Goal: Task Accomplishment & Management: Use online tool/utility

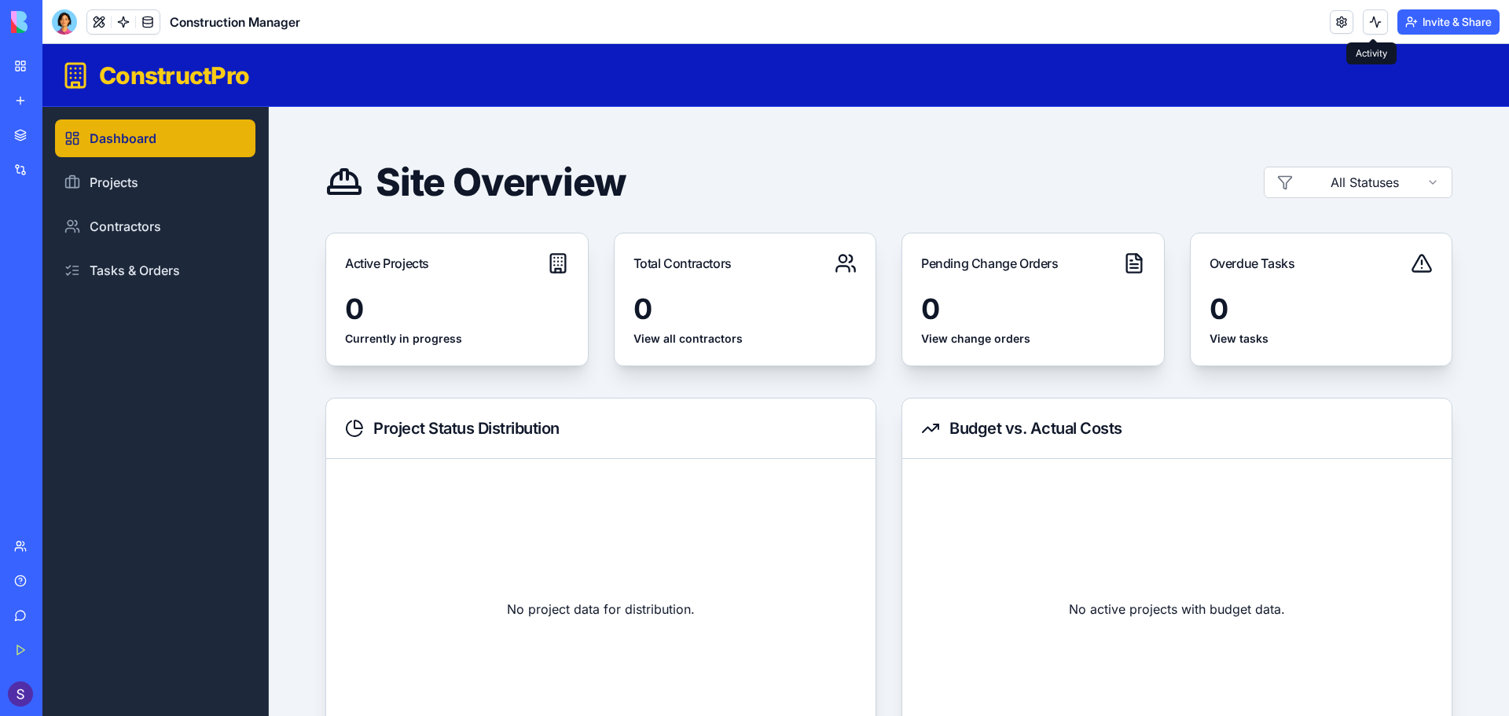
click at [1374, 27] on button at bounding box center [1375, 21] width 25 height 25
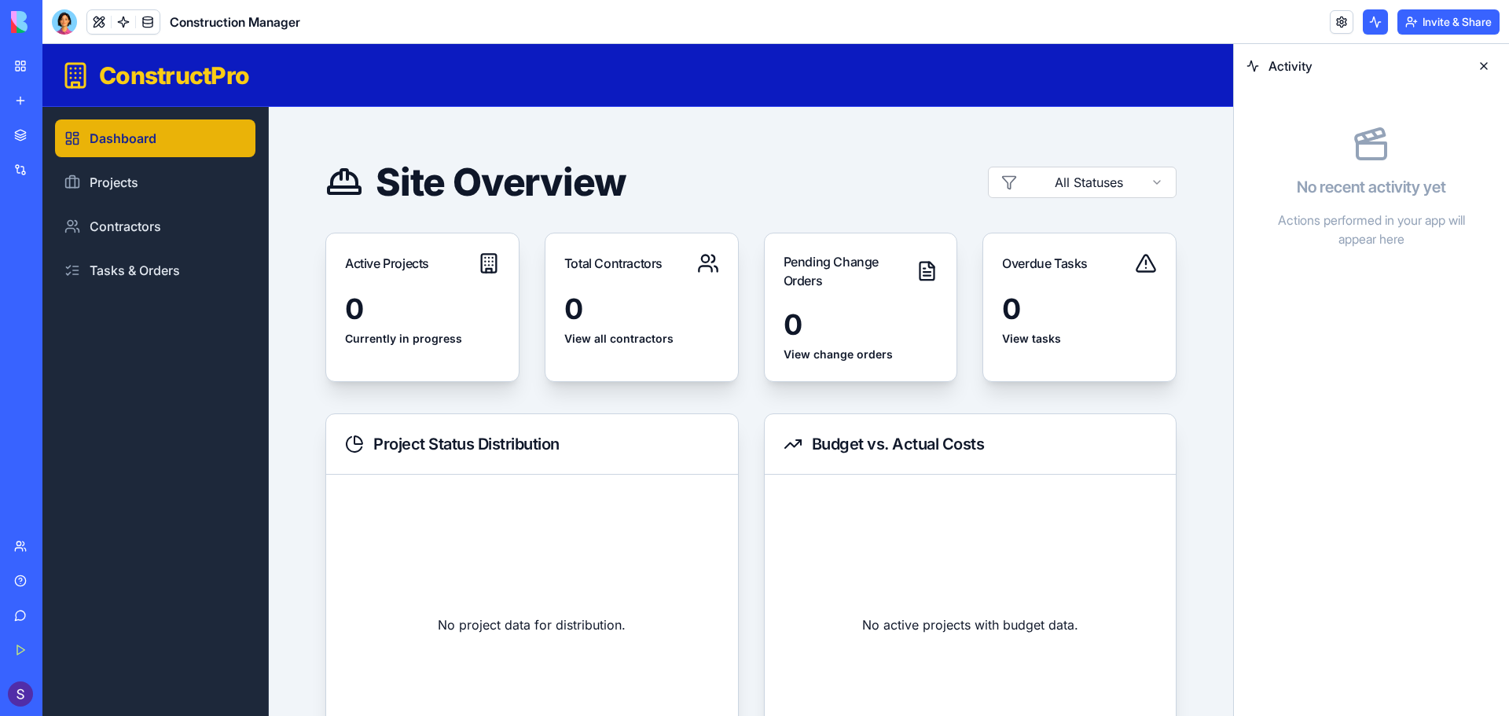
click at [1374, 27] on button at bounding box center [1375, 21] width 25 height 25
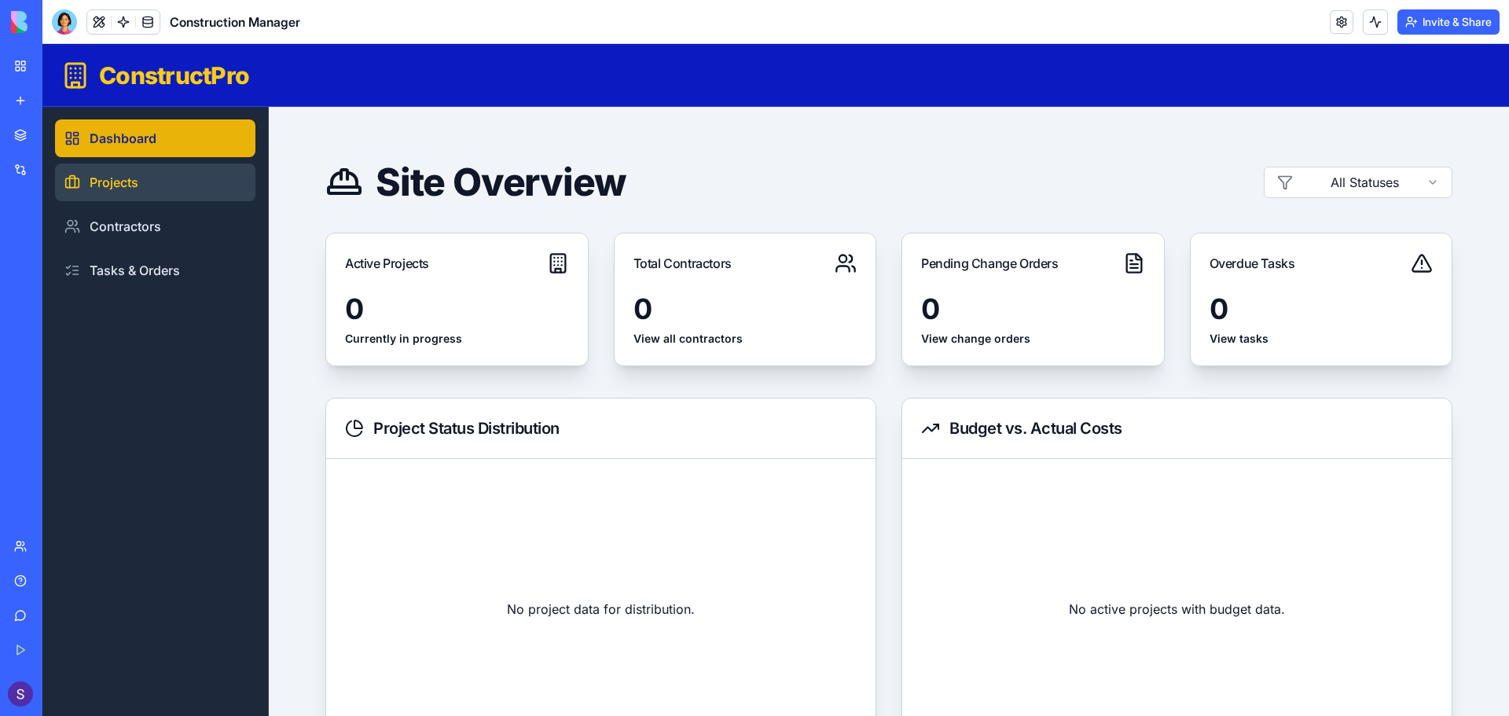
click at [135, 181] on link "Projects" at bounding box center [155, 182] width 200 height 38
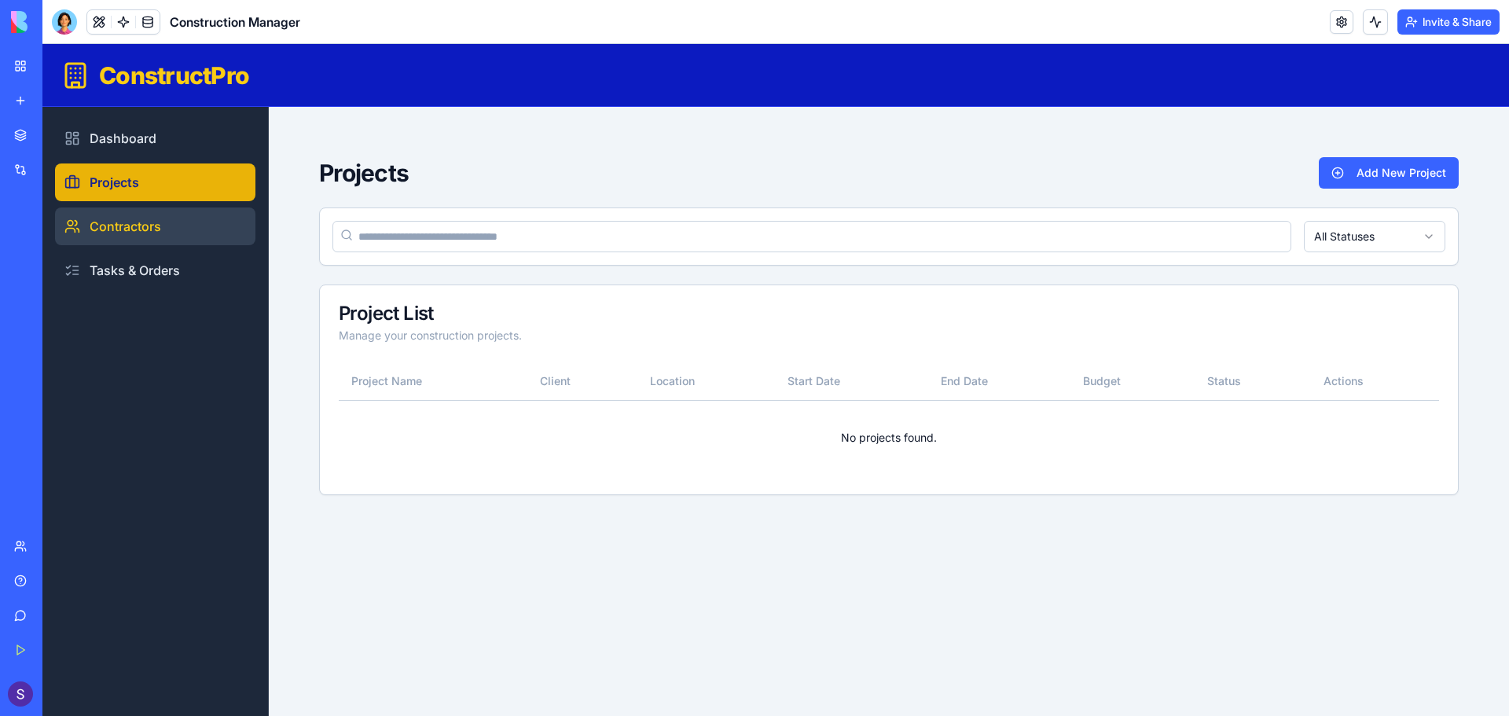
click at [137, 226] on link "Contractors" at bounding box center [155, 226] width 200 height 38
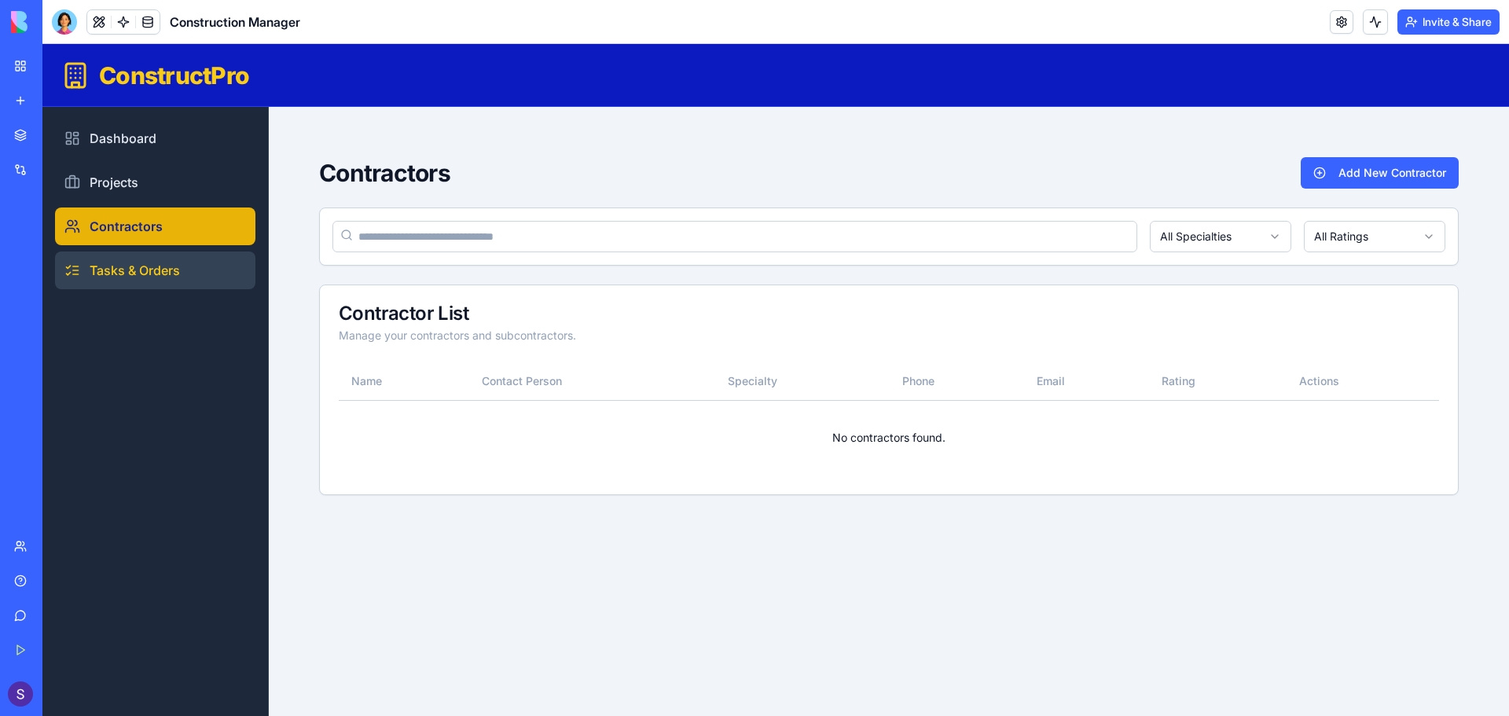
click at [183, 260] on link "Tasks & Orders" at bounding box center [155, 270] width 200 height 38
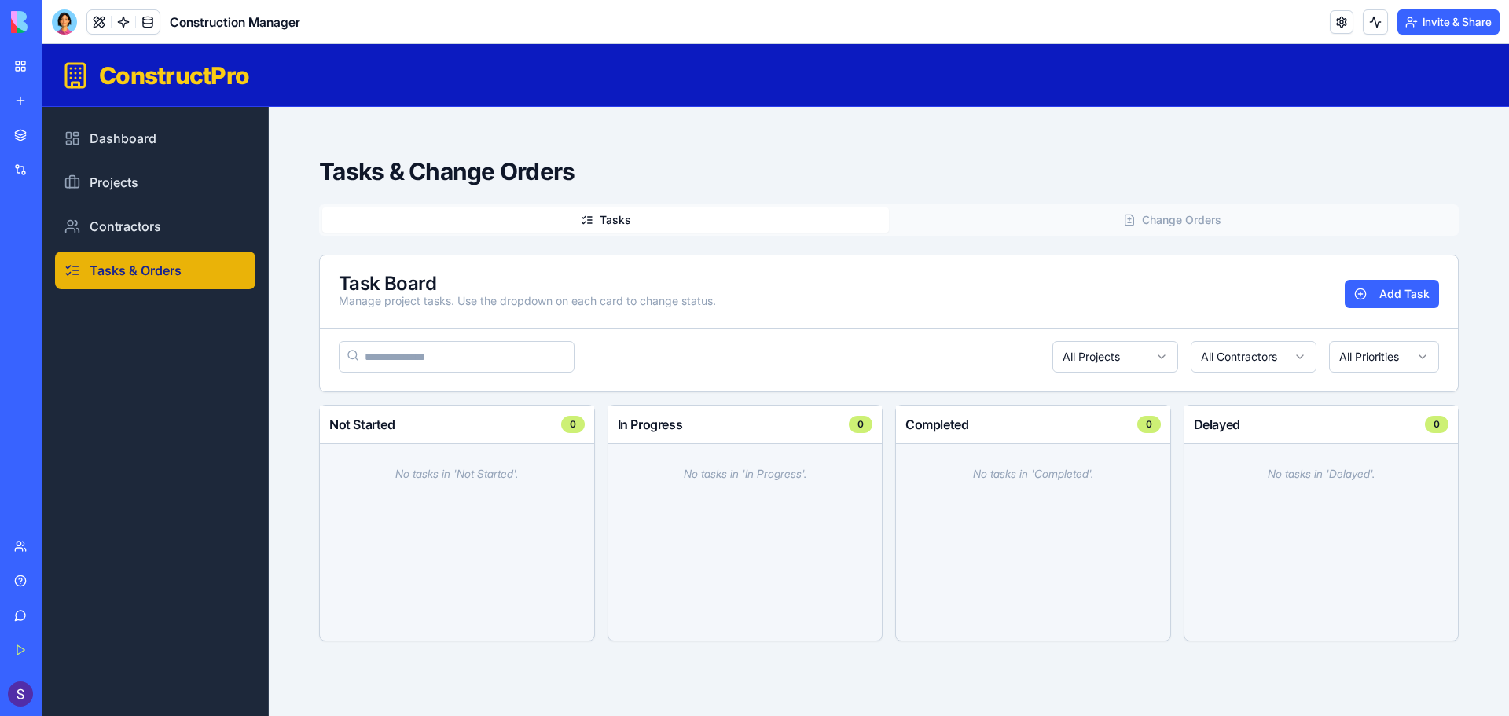
click at [412, 357] on input "search" at bounding box center [457, 356] width 236 height 31
click at [202, 144] on link "Dashboard" at bounding box center [155, 138] width 200 height 38
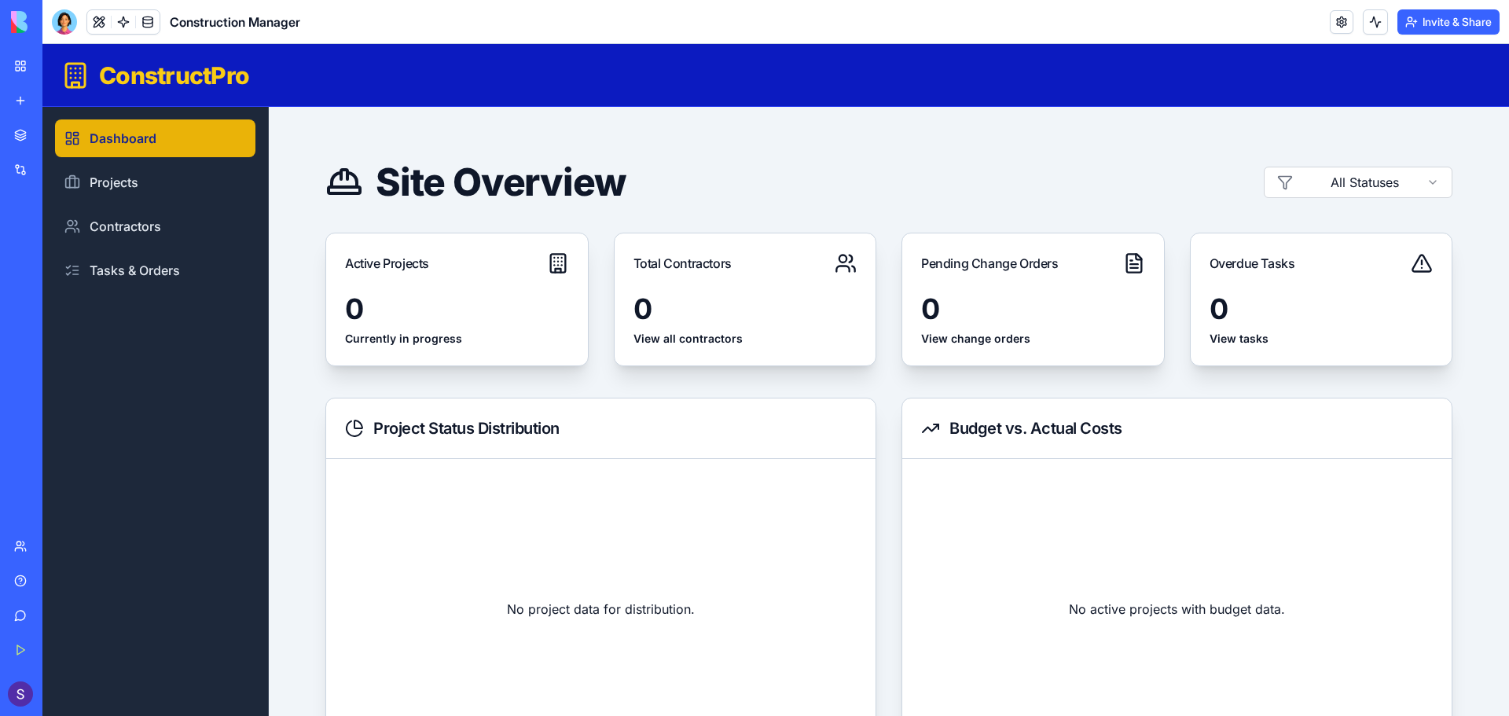
click at [22, 282] on div "AI Logo Generator" at bounding box center [18, 280] width 8 height 16
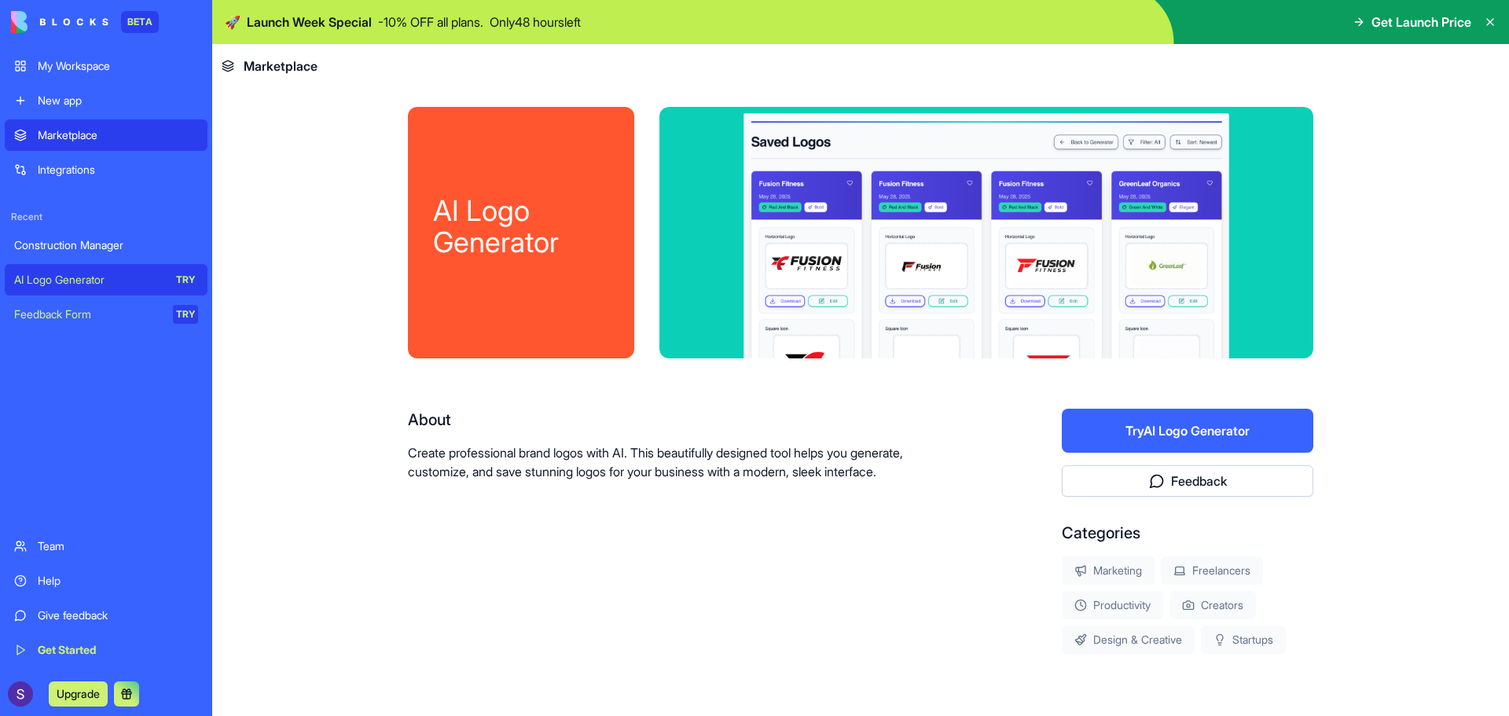
click at [62, 68] on div "My Workspace" at bounding box center [118, 66] width 160 height 16
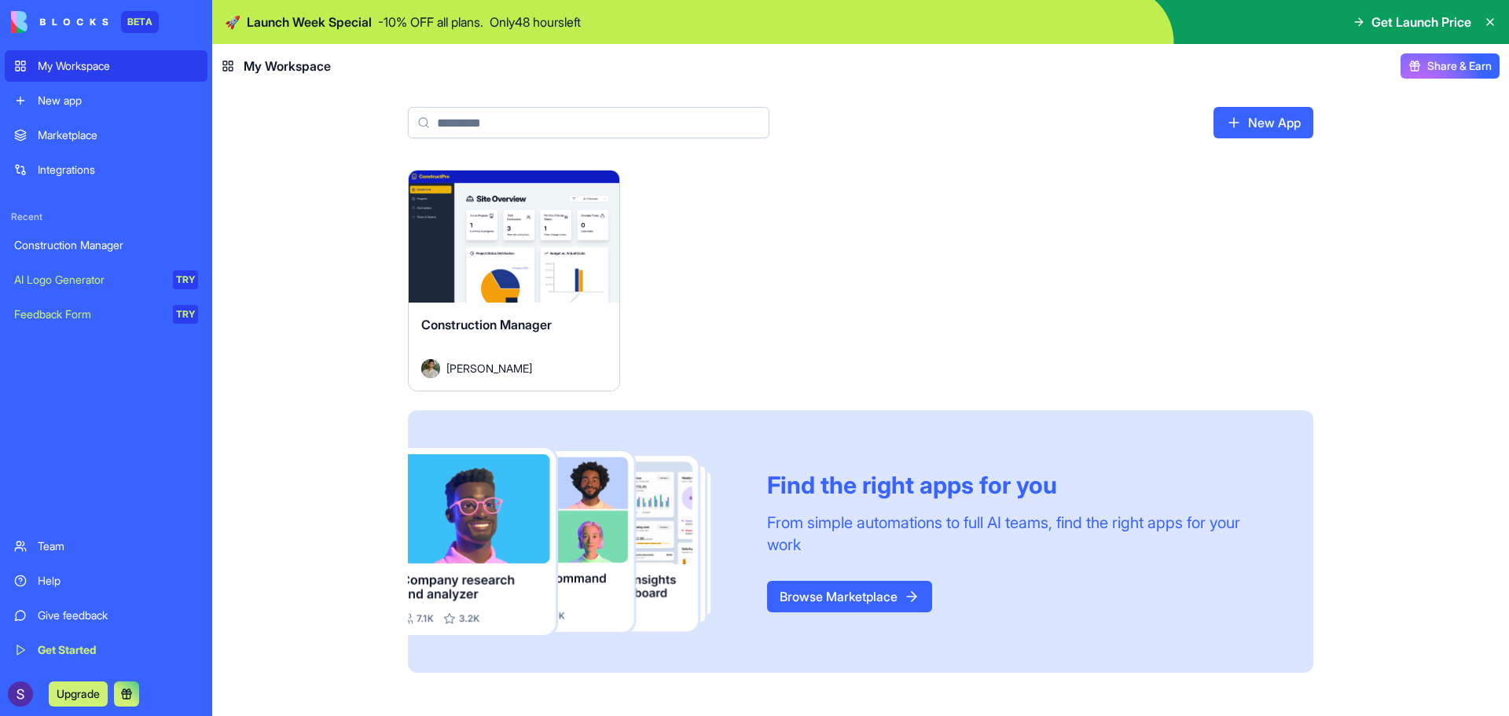
click at [67, 103] on div "New app" at bounding box center [118, 101] width 160 height 16
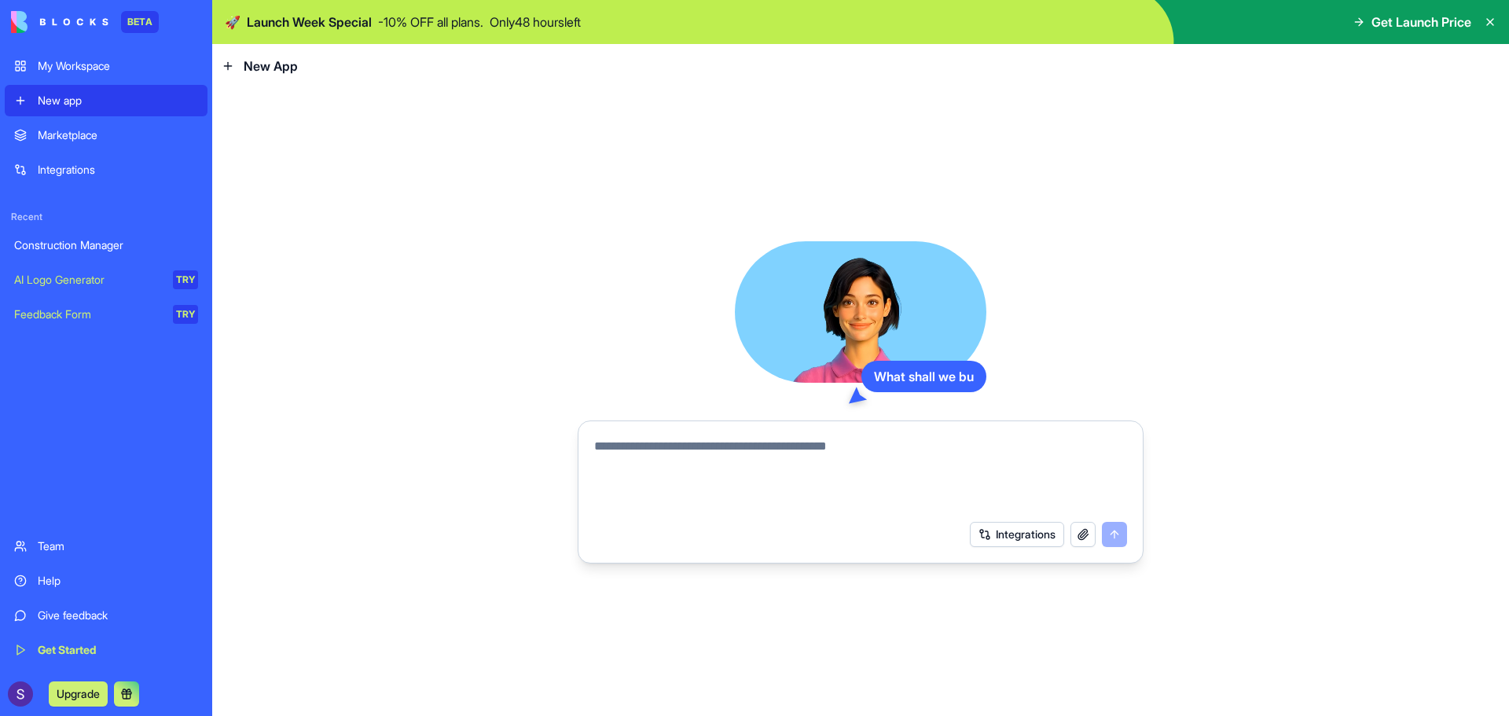
click at [75, 65] on div "My Workspace" at bounding box center [118, 66] width 160 height 16
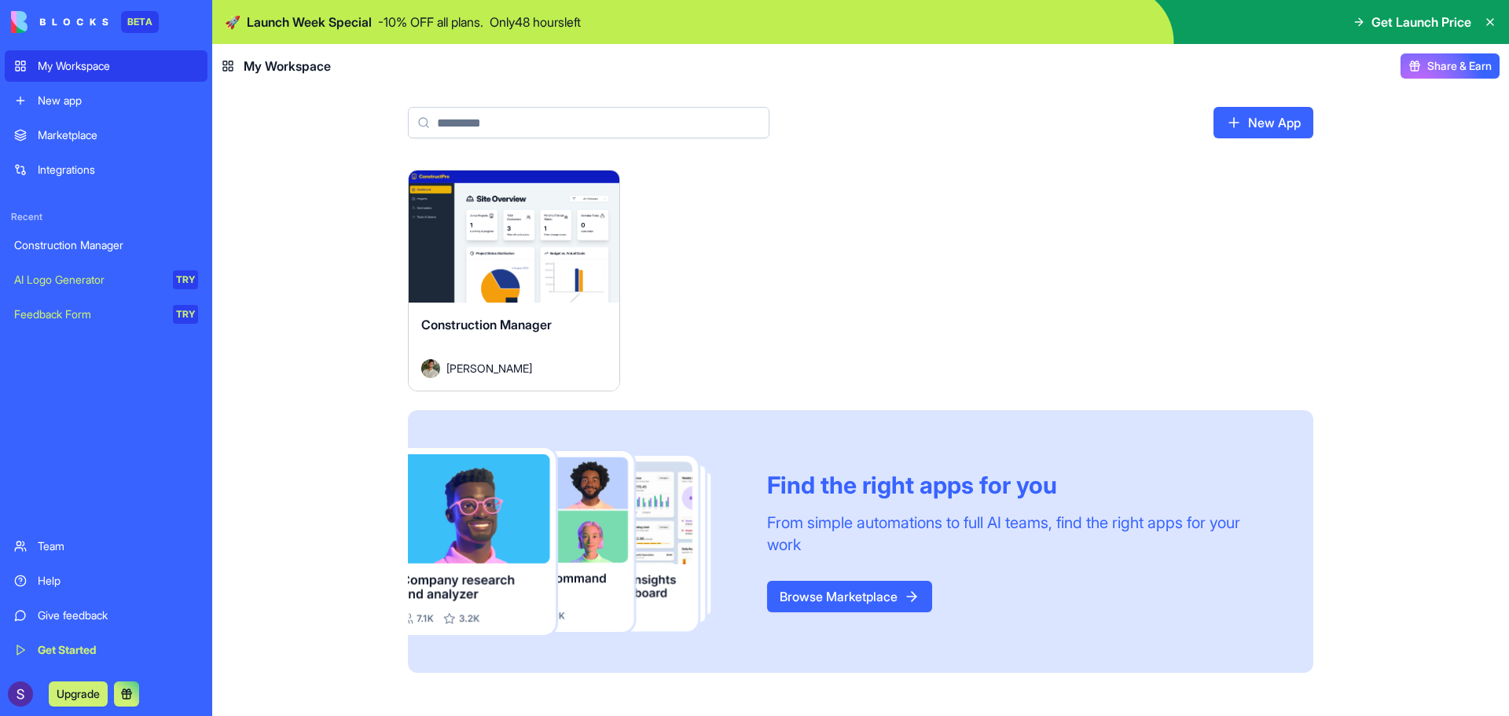
click at [1495, 24] on icon at bounding box center [1490, 22] width 13 height 13
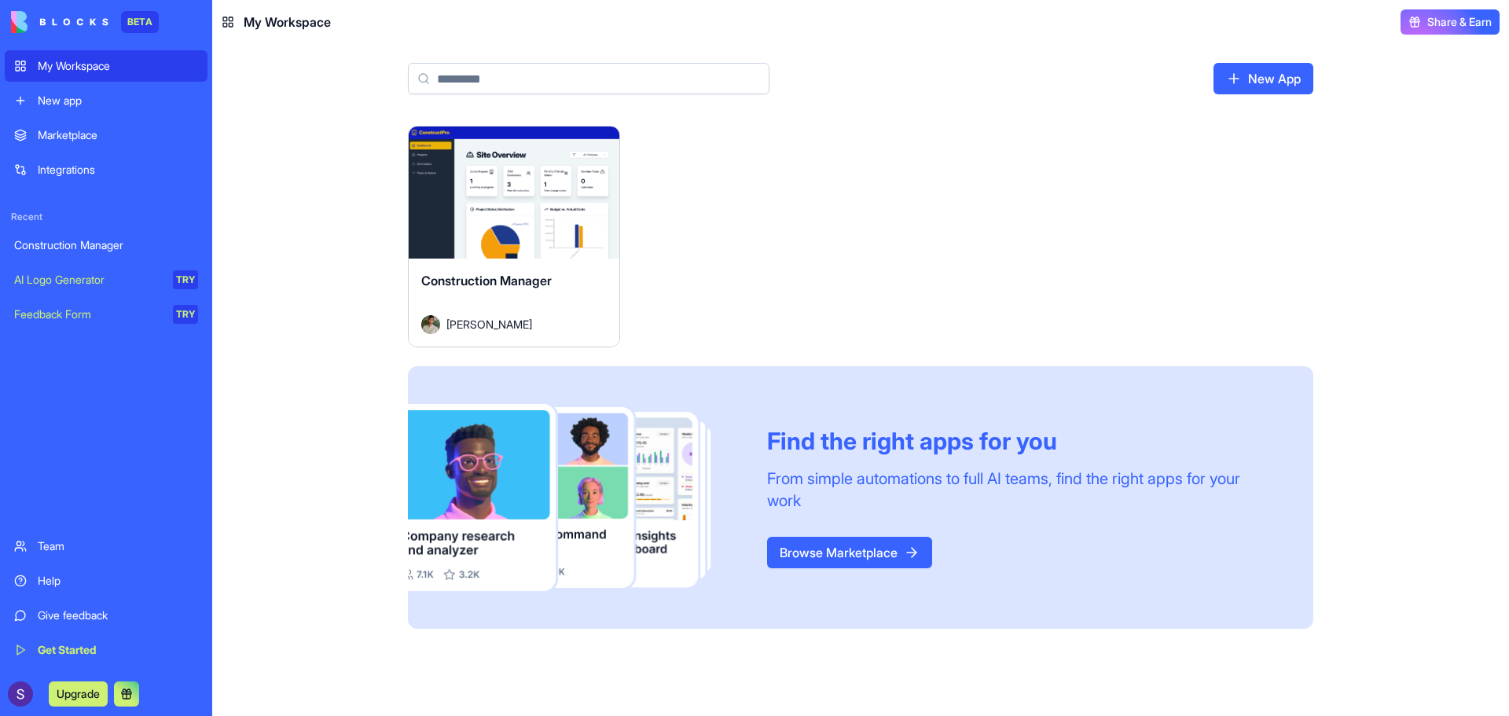
click at [25, 548] on link "Team" at bounding box center [106, 545] width 203 height 31
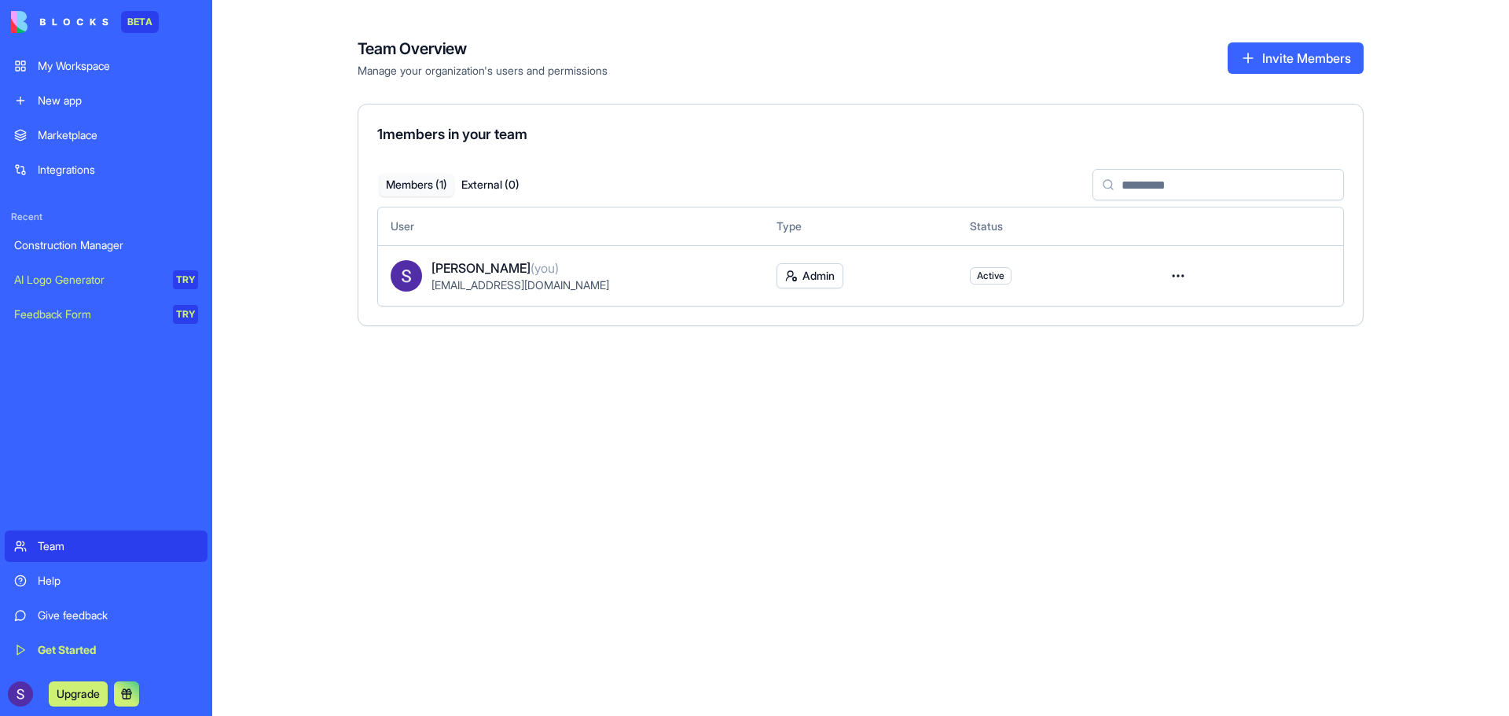
click at [1007, 272] on span "Active" at bounding box center [991, 275] width 42 height 17
click at [72, 94] on div "New app" at bounding box center [118, 101] width 160 height 16
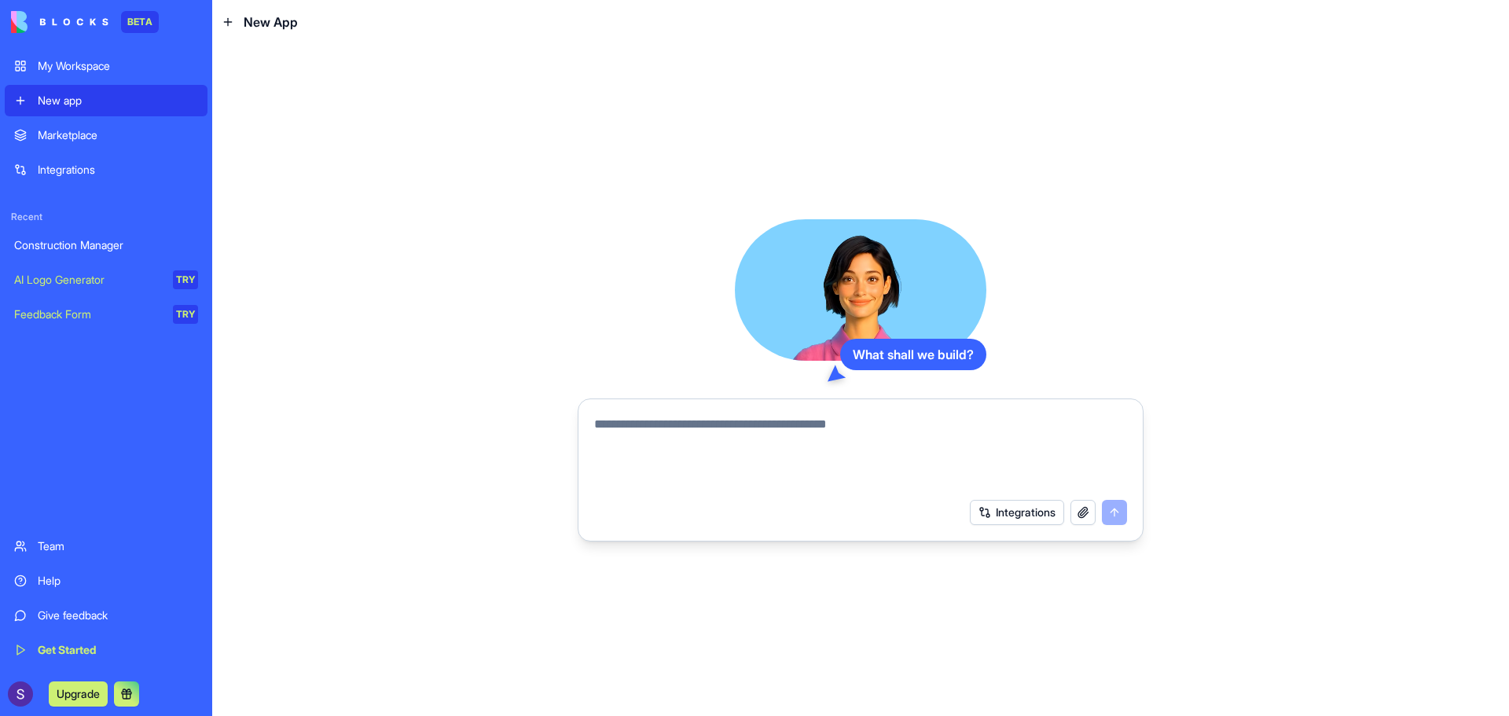
click at [654, 430] on textarea at bounding box center [860, 452] width 533 height 75
click at [57, 582] on div "Help" at bounding box center [118, 581] width 160 height 16
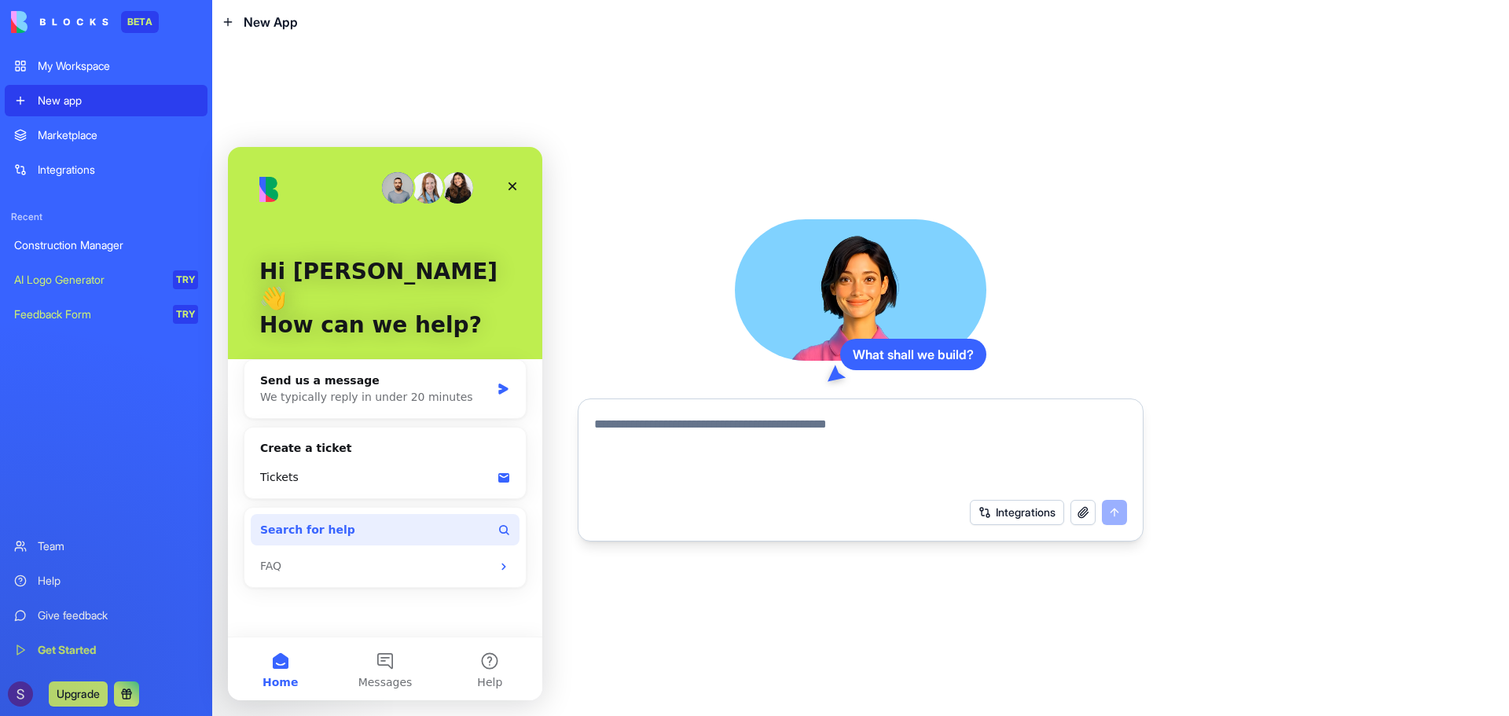
click at [377, 514] on button "Search for help" at bounding box center [385, 529] width 269 height 31
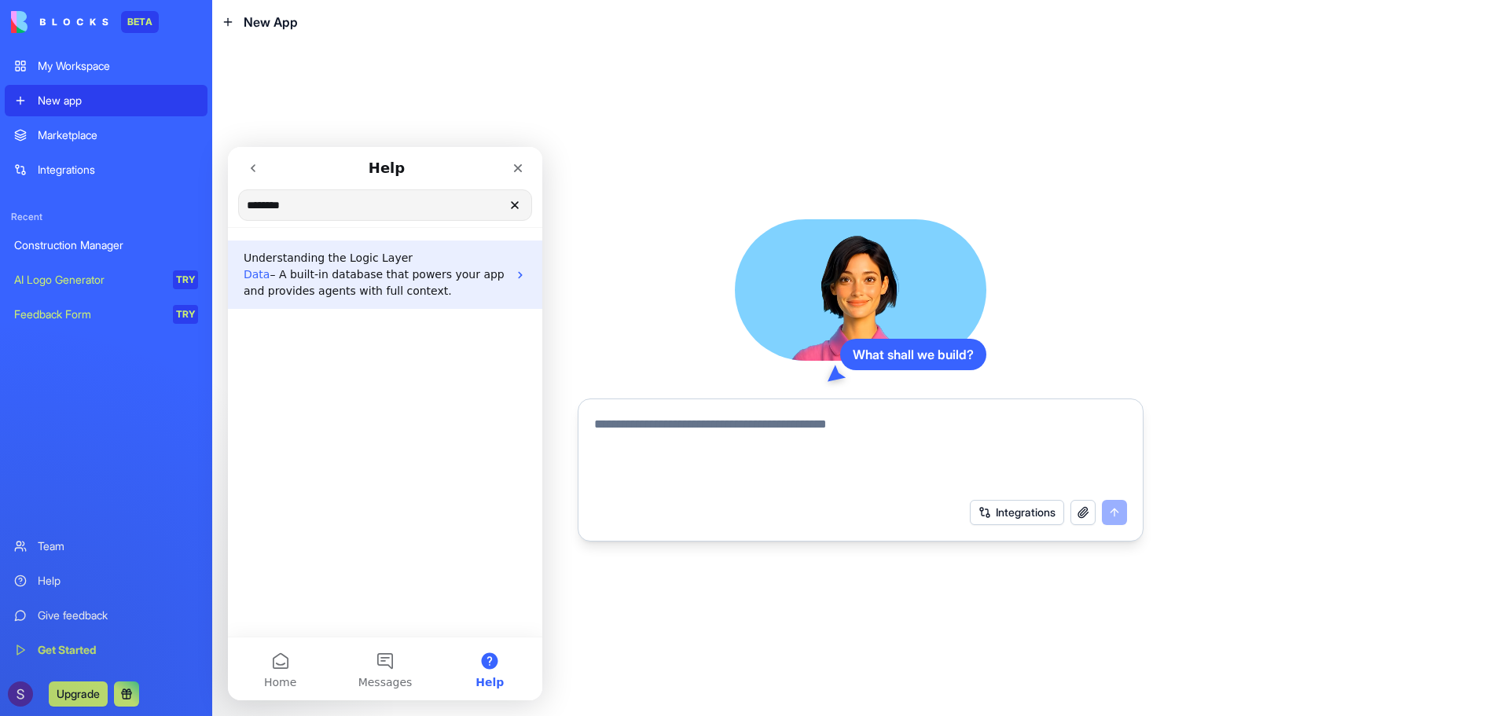
type input "********"
click at [416, 285] on p "Data – A built-in database that powers your app and provides agents with full c…" at bounding box center [376, 282] width 264 height 33
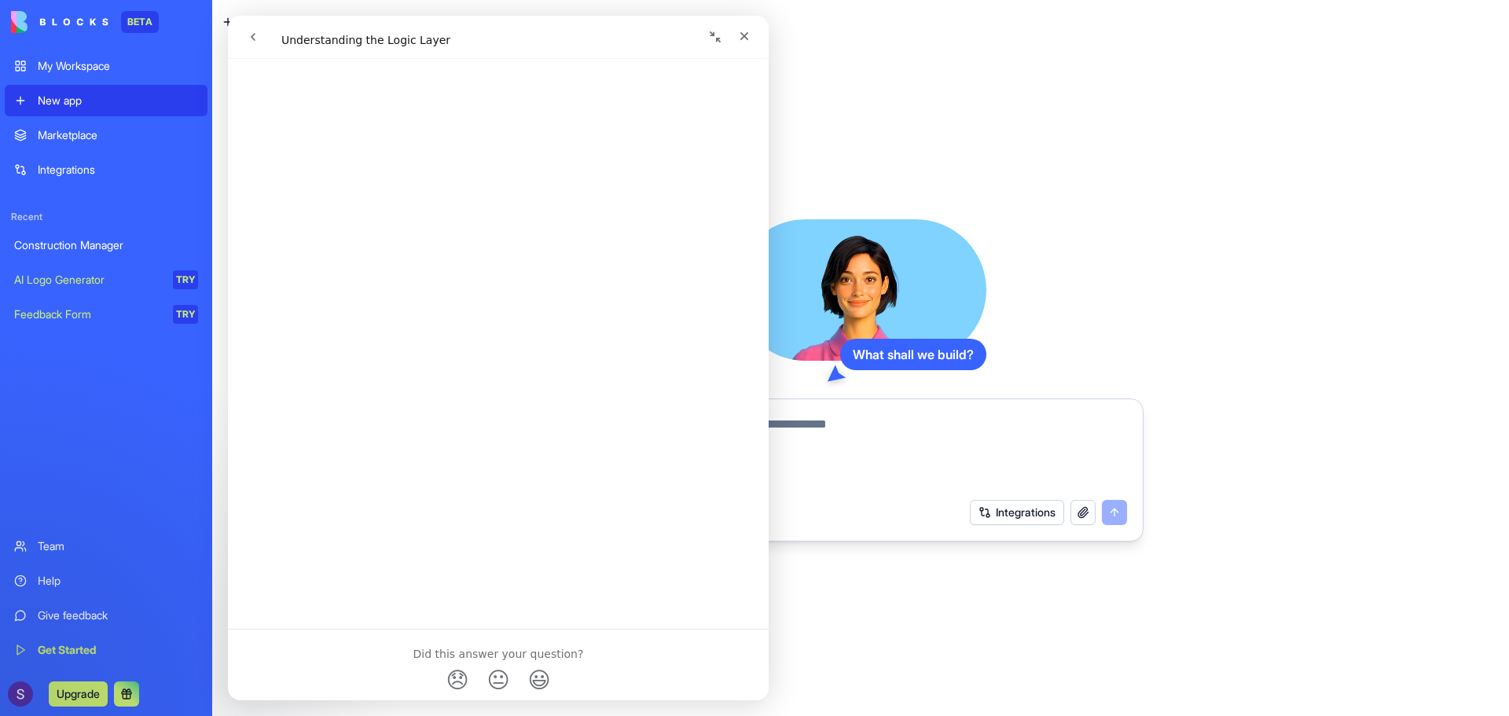
scroll to position [954, 0]
click at [748, 33] on icon "Close" at bounding box center [744, 36] width 9 height 9
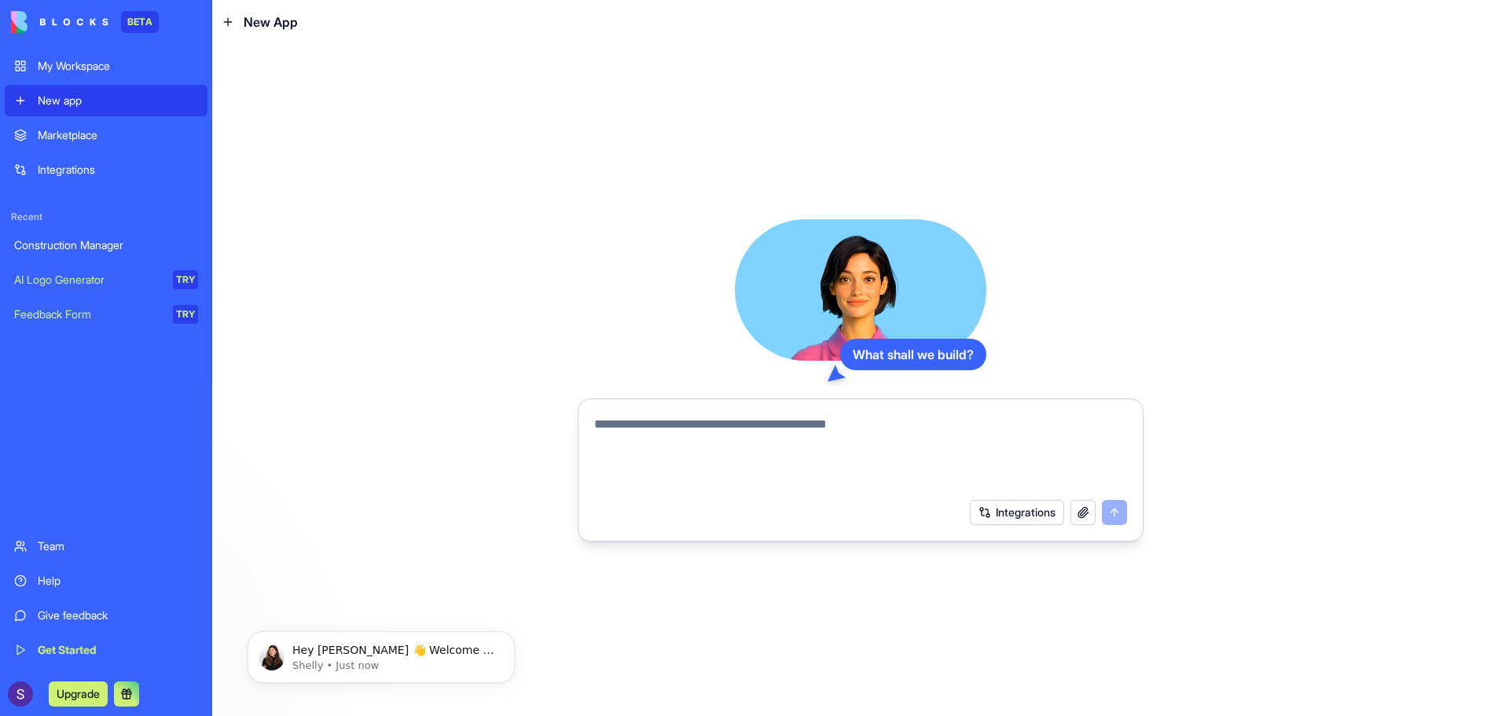
scroll to position [0, 0]
click at [758, 438] on textarea at bounding box center [860, 452] width 533 height 75
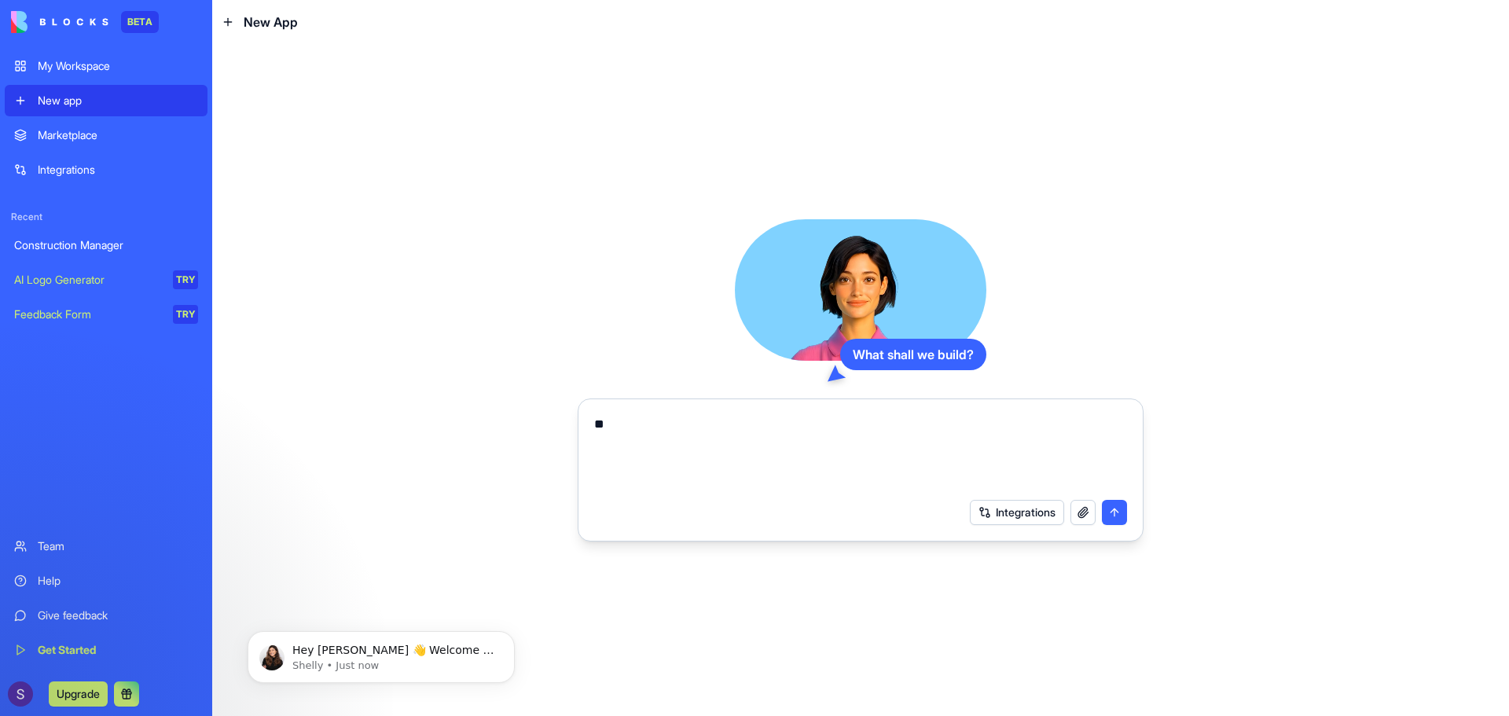
type textarea "*"
click at [1014, 512] on button "Integrations" at bounding box center [1017, 512] width 94 height 25
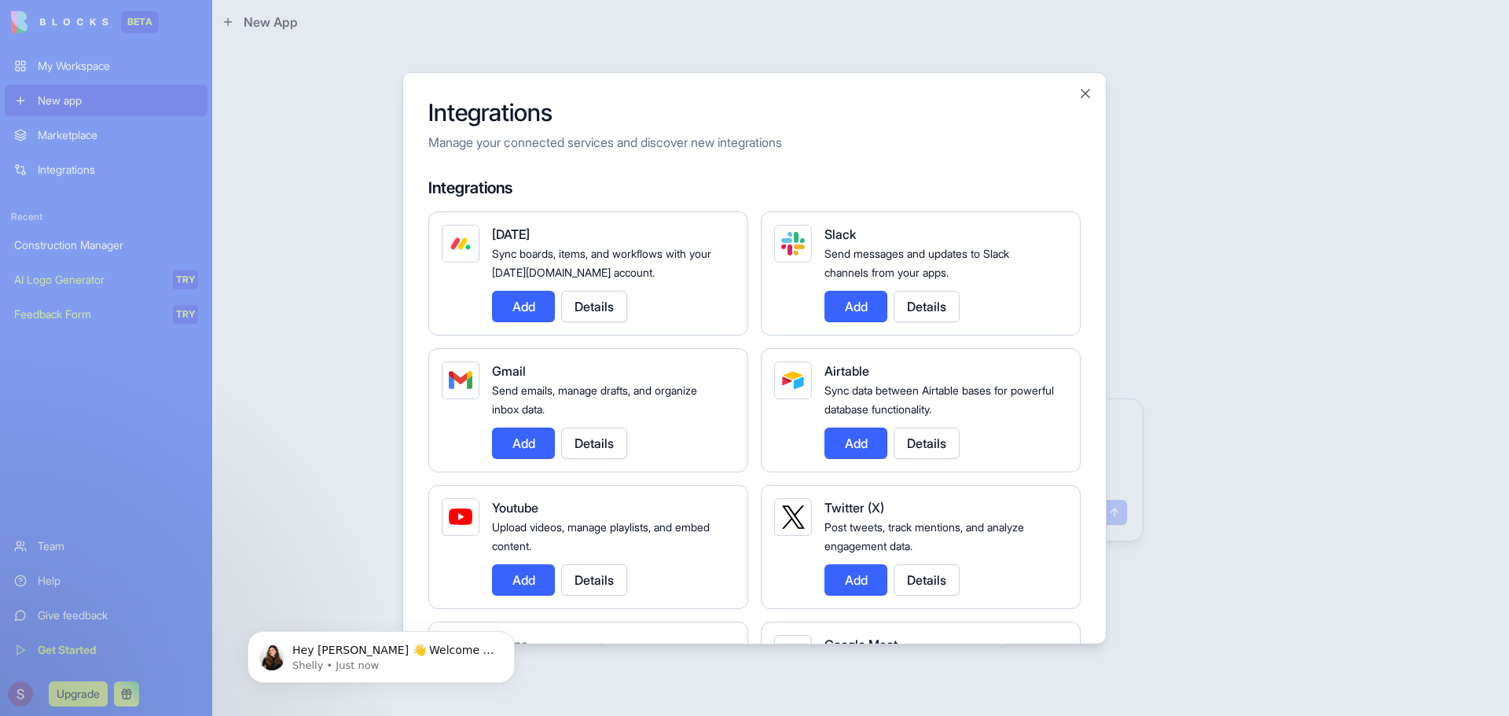
click at [1306, 299] on div at bounding box center [754, 358] width 1509 height 716
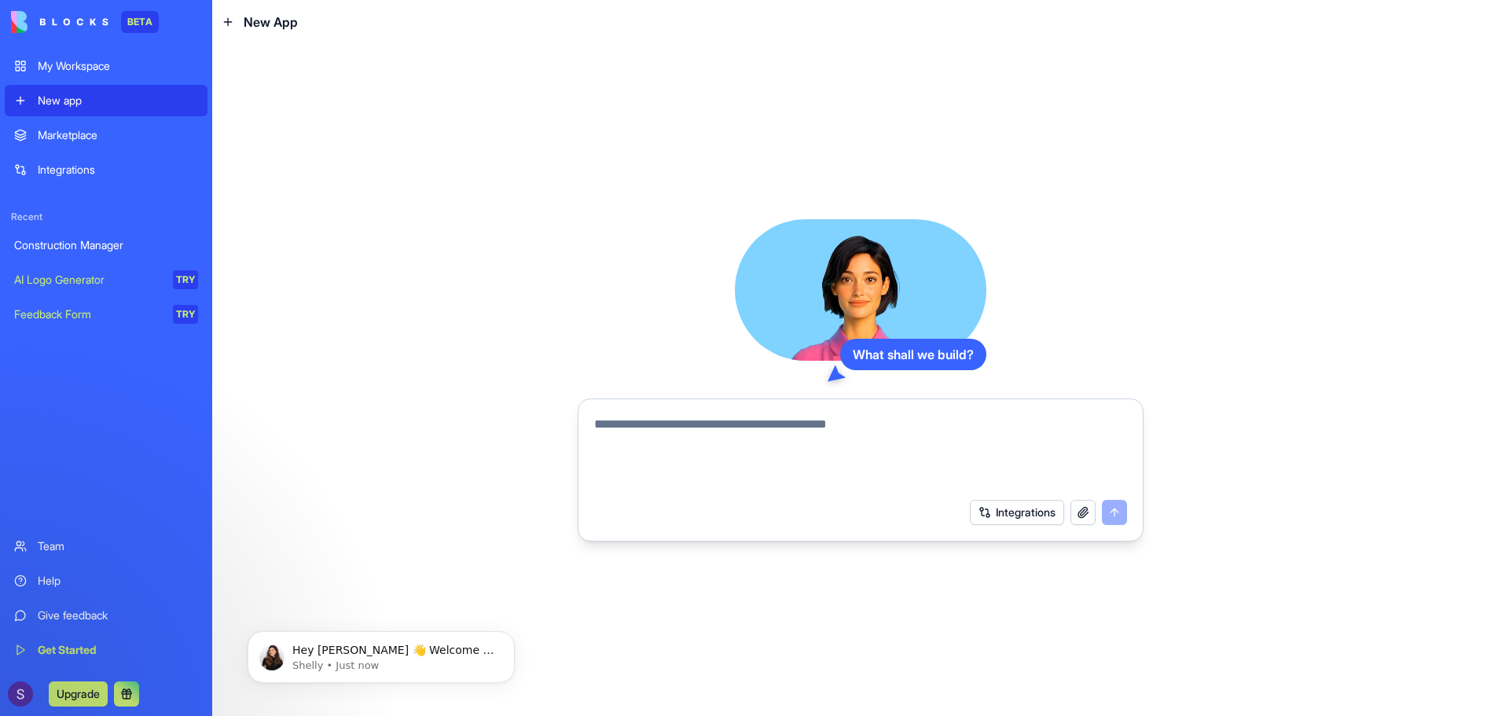
click at [876, 429] on textarea at bounding box center [860, 452] width 533 height 75
type textarea "**********"
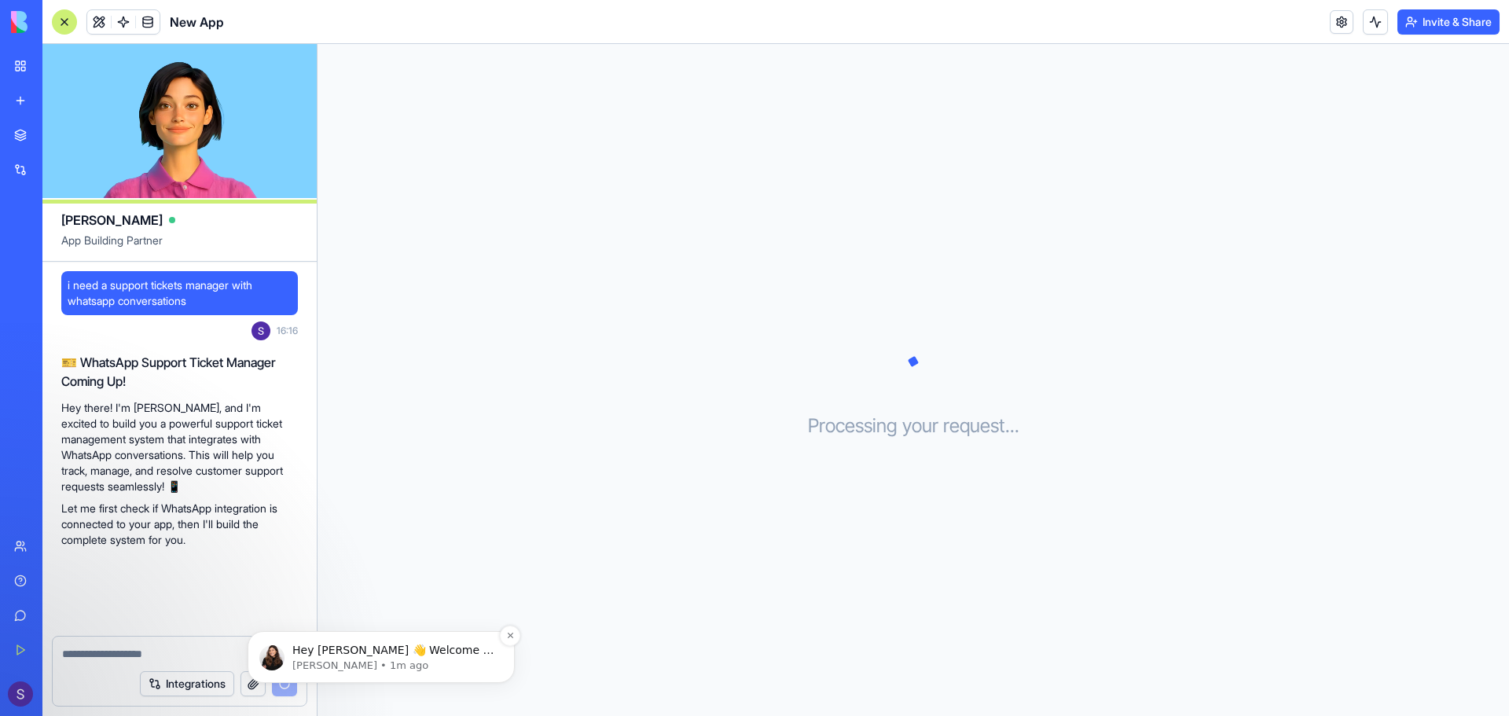
scroll to position [82, 0]
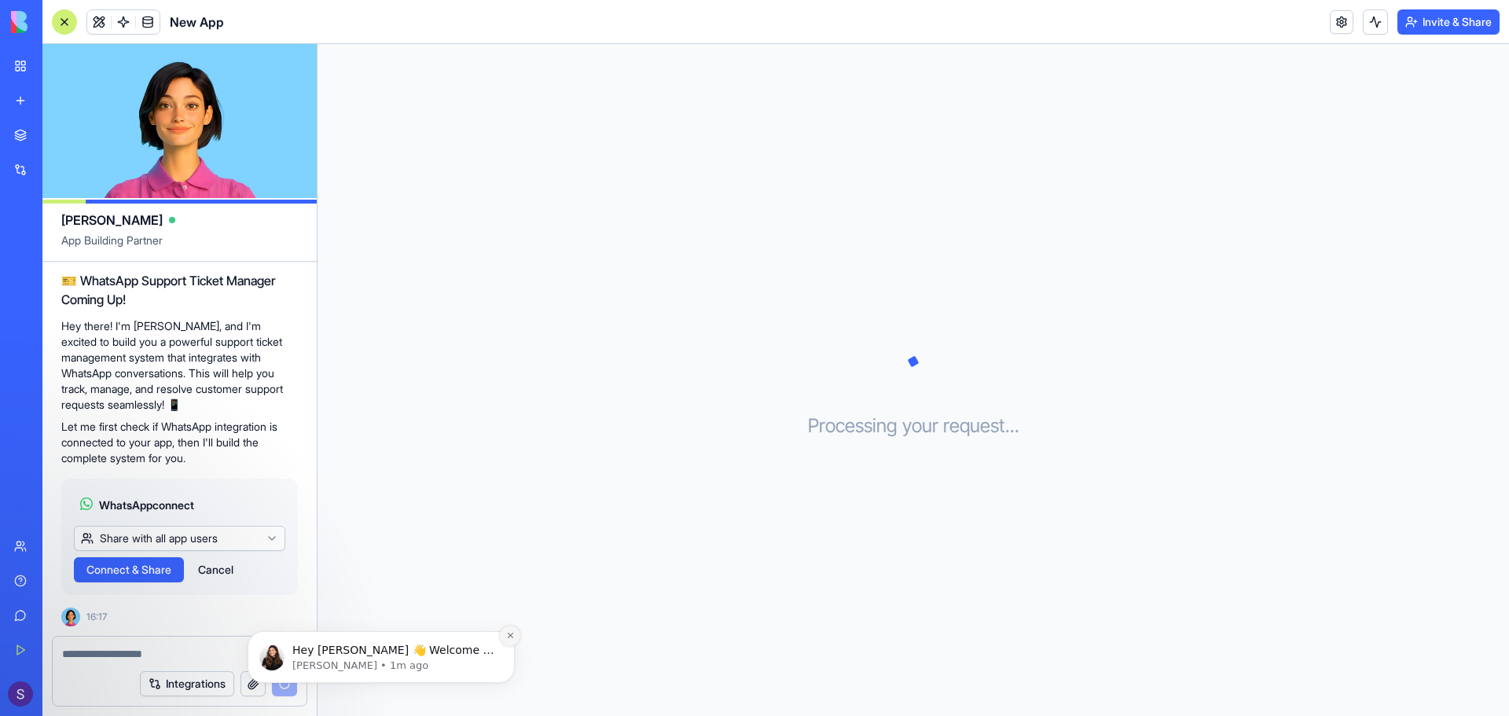
click at [508, 639] on icon "Dismiss notification" at bounding box center [510, 635] width 9 height 9
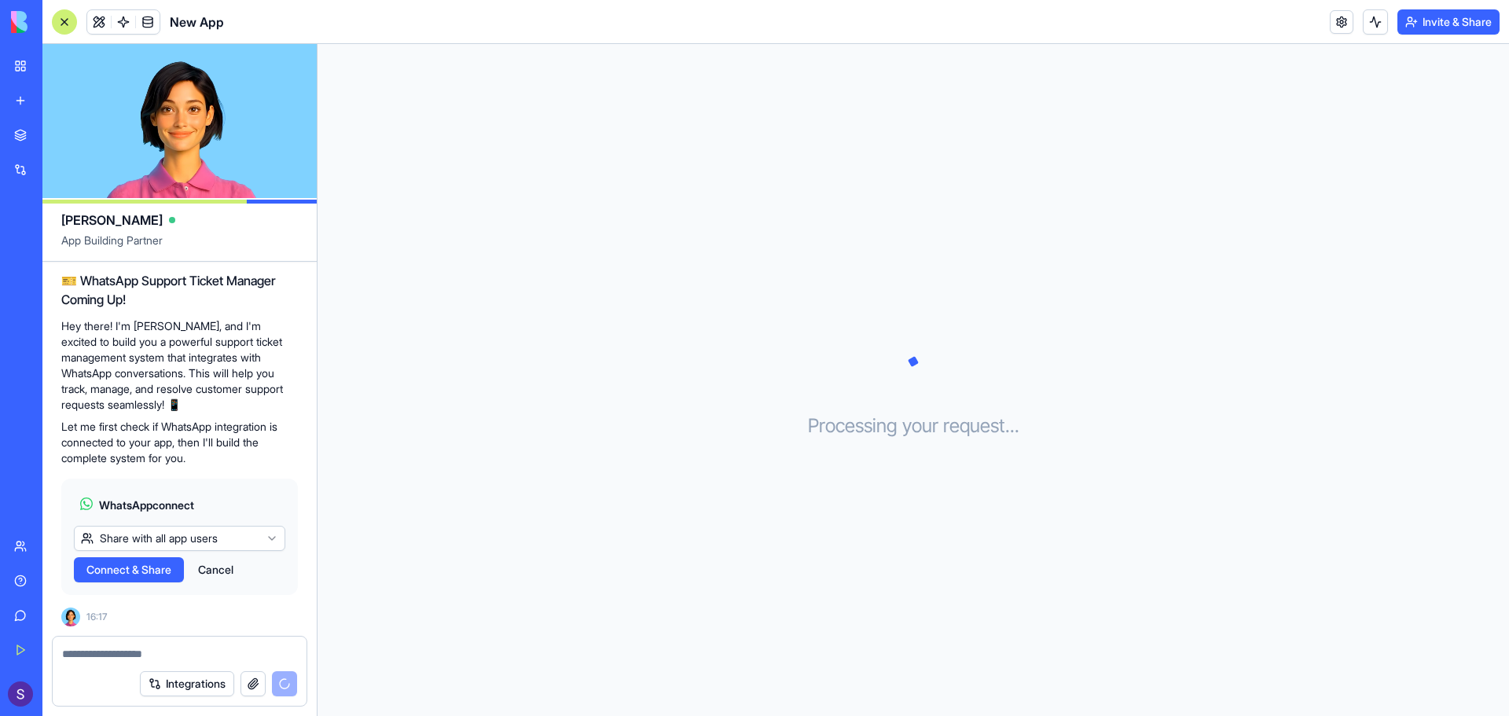
scroll to position [242, 0]
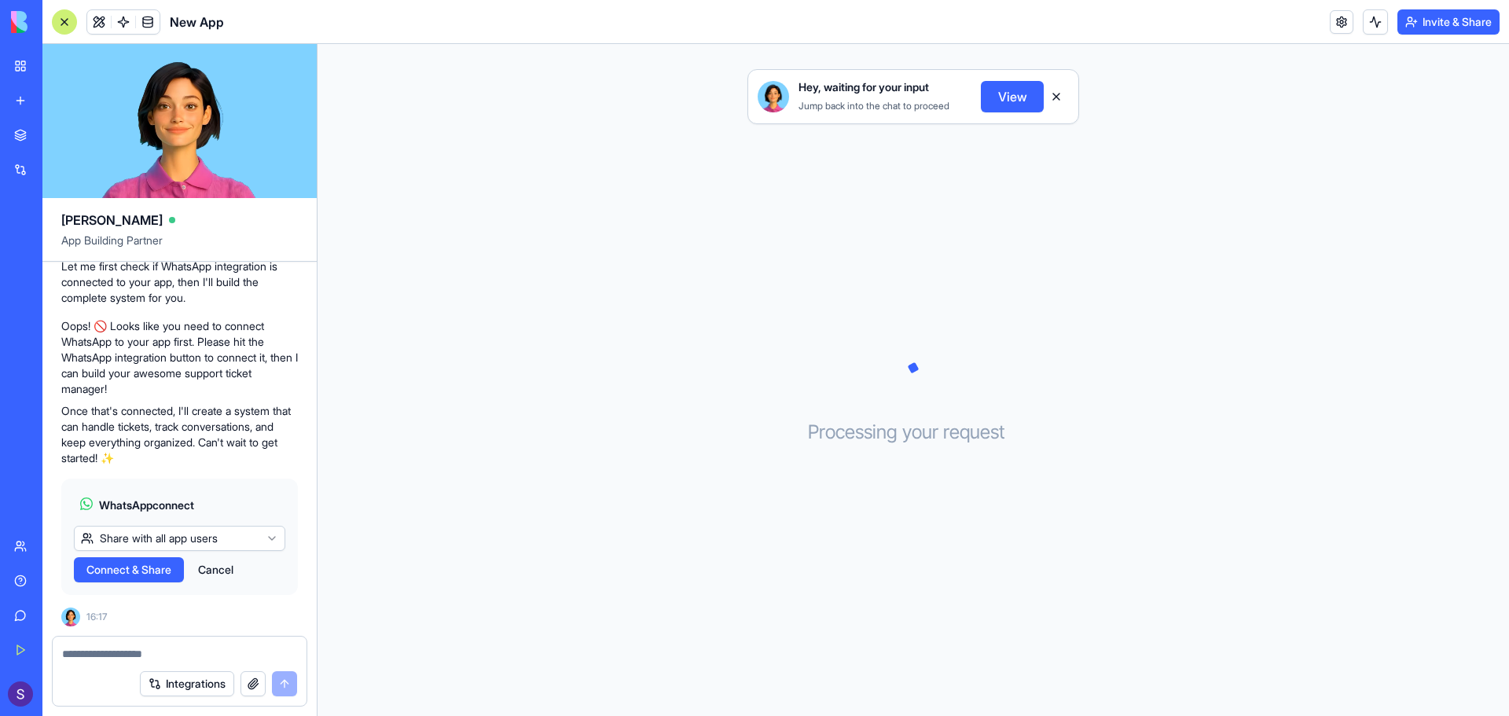
click at [139, 544] on html "BETA My Workspace New app Marketplace Integrations Recent Construction Manager …" at bounding box center [754, 358] width 1509 height 716
click at [144, 537] on html "BETA My Workspace New app Marketplace Integrations Recent Construction Manager …" at bounding box center [754, 358] width 1509 height 716
click at [115, 570] on span "Connect & Share" at bounding box center [128, 570] width 85 height 16
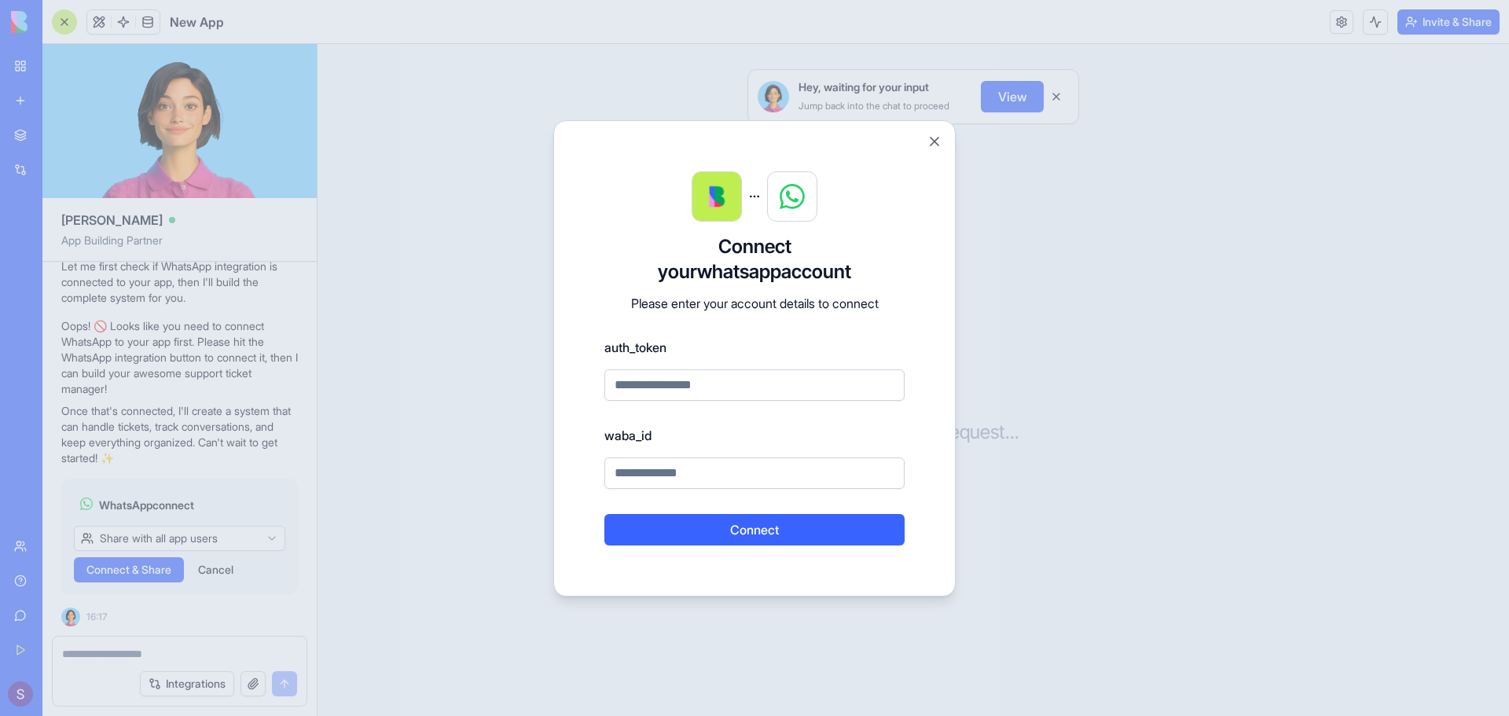
drag, startPoint x: 706, startPoint y: 474, endPoint x: 747, endPoint y: 391, distance: 93.1
click at [706, 472] on input at bounding box center [754, 472] width 300 height 31
click at [763, 379] on input at bounding box center [754, 384] width 300 height 31
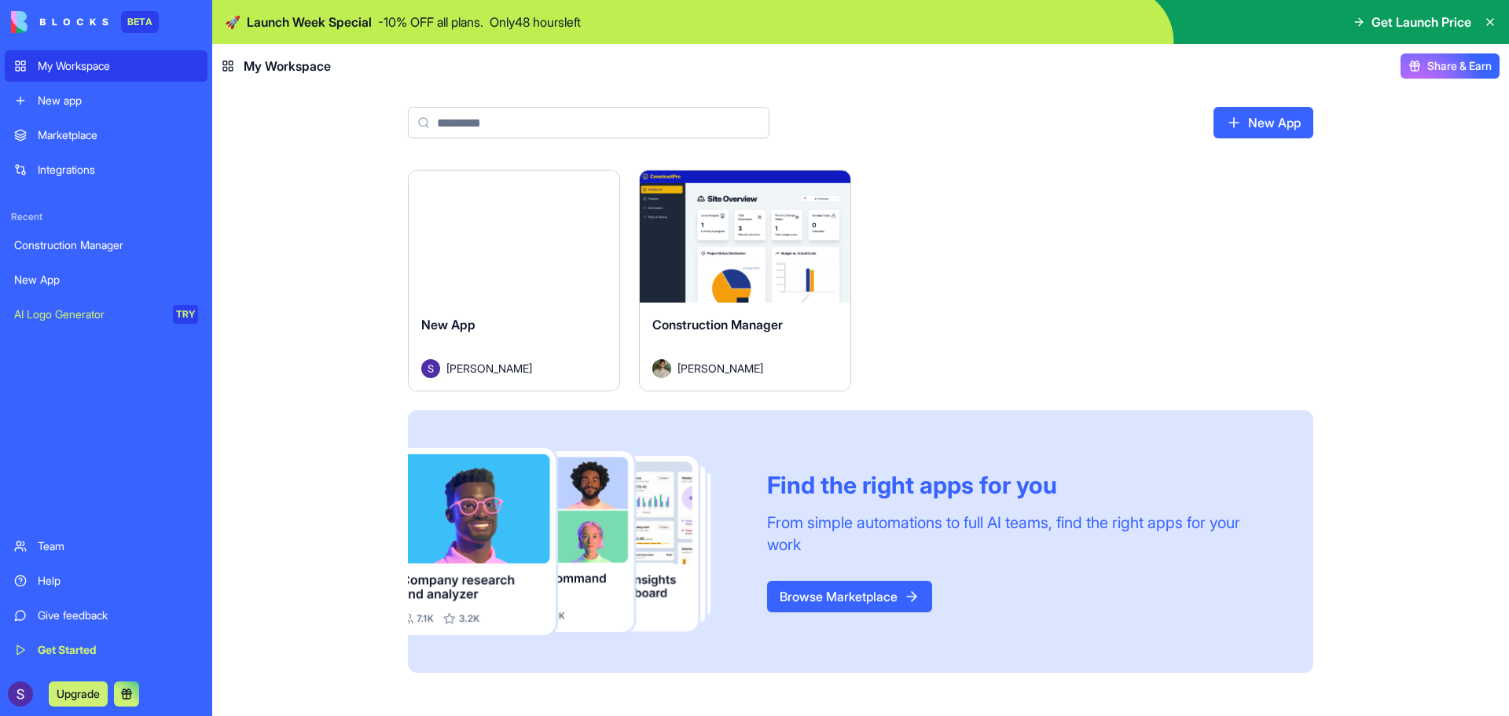
click at [308, 257] on div "Launch New App Shlomi Ronen Launch Construction Manager Don Neumark Find the ri…" at bounding box center [860, 443] width 1297 height 546
click at [78, 275] on div "New App" at bounding box center [106, 280] width 184 height 16
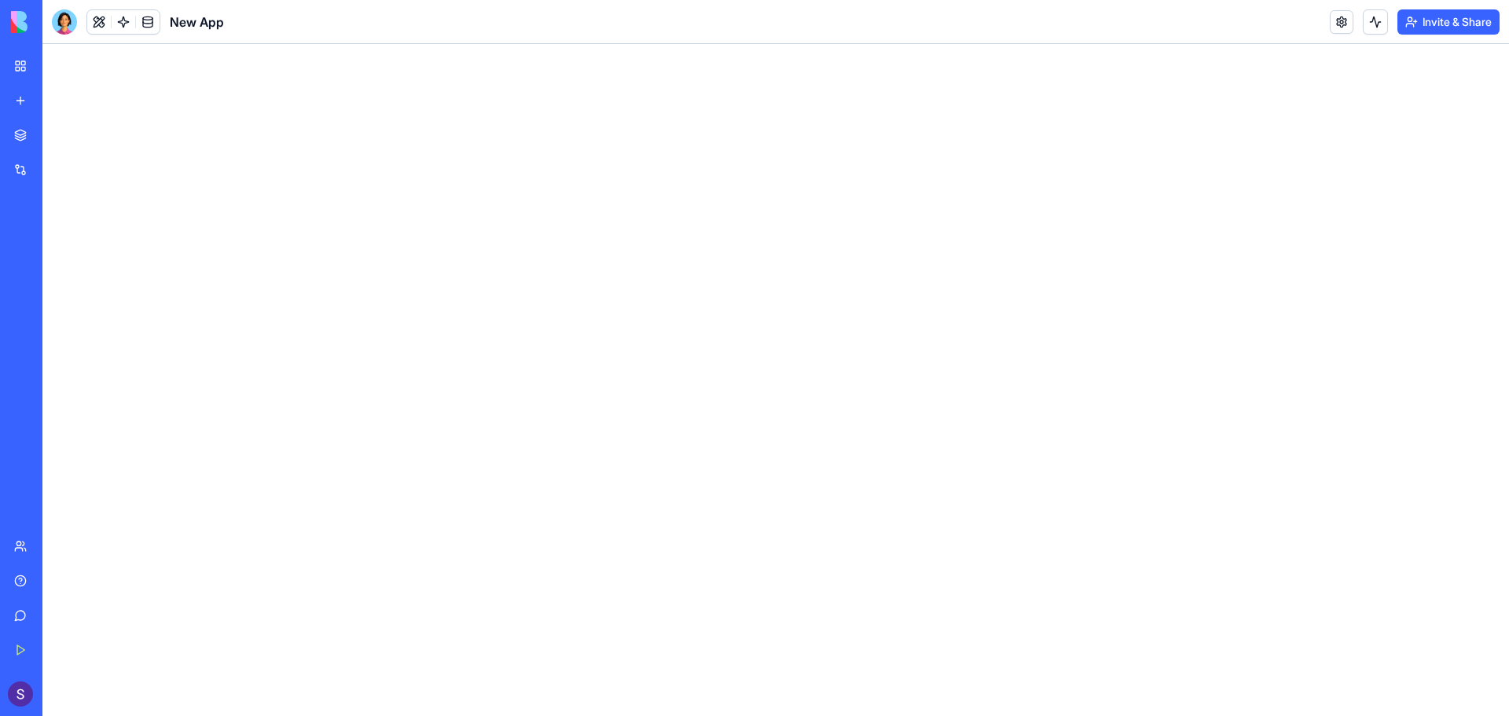
click at [58, 99] on div "New app" at bounding box center [48, 101] width 20 height 16
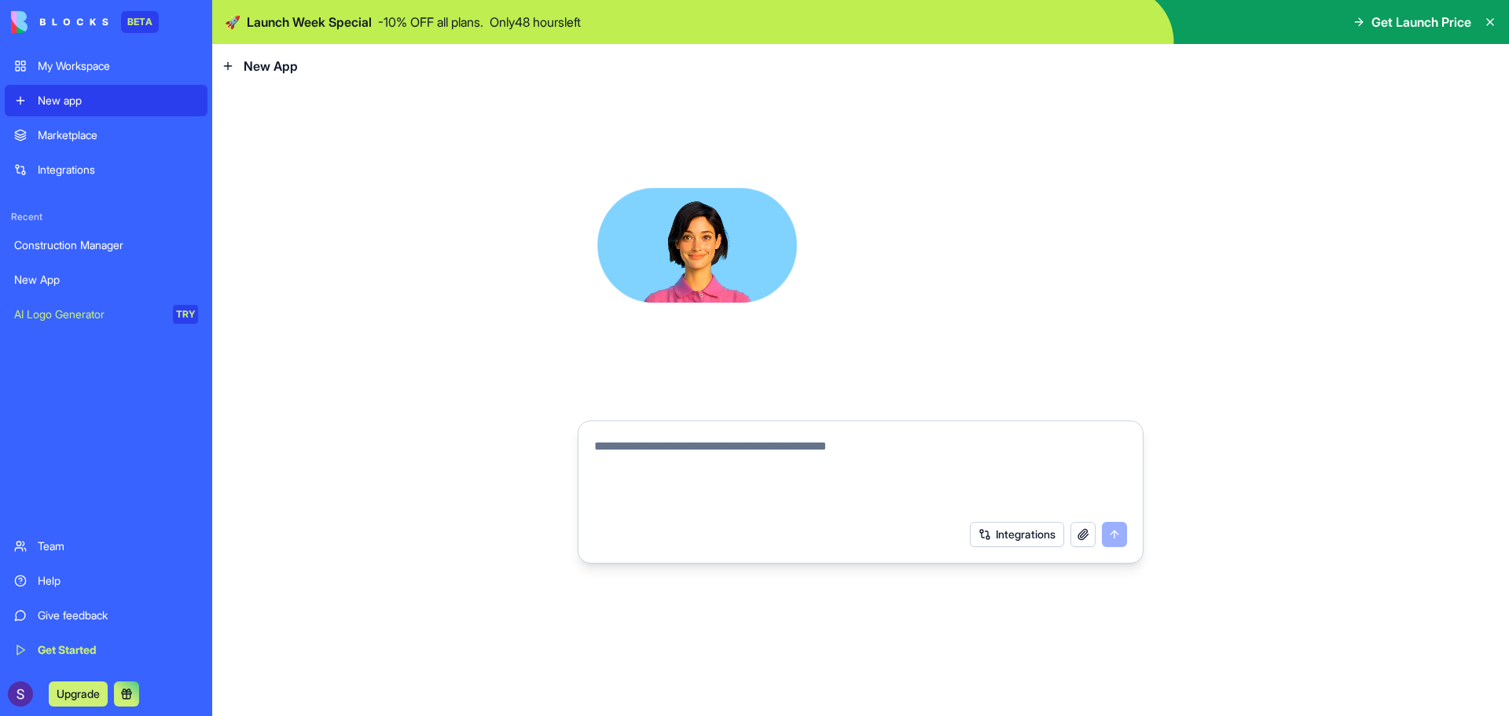
click at [101, 274] on div "New App" at bounding box center [106, 280] width 184 height 16
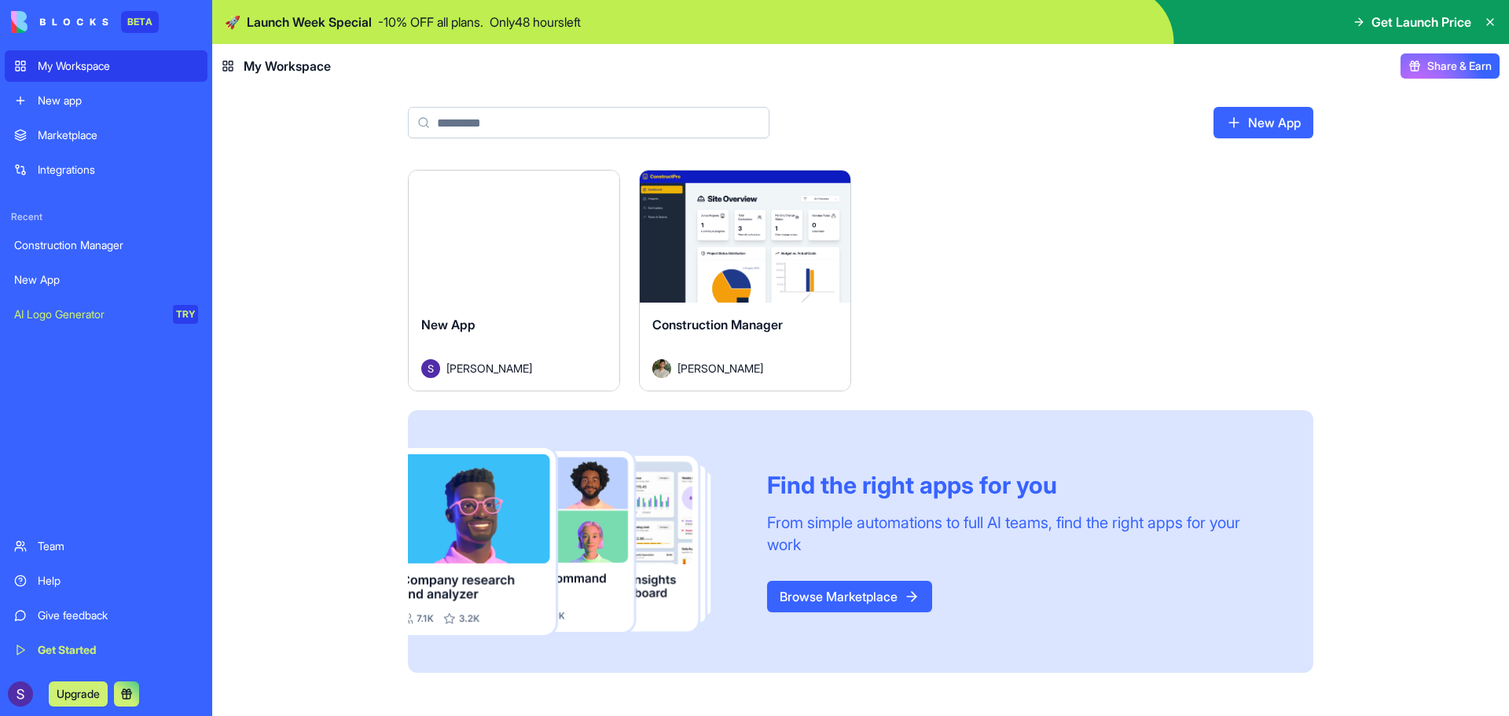
click at [523, 281] on div "Launch" at bounding box center [514, 237] width 211 height 132
